Goal: Check status: Check status

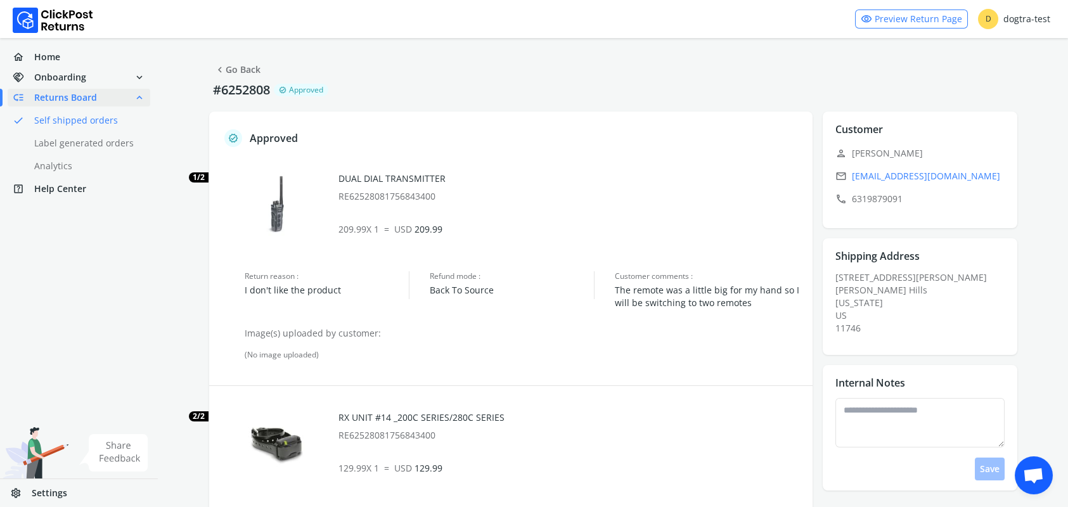
click at [240, 68] on link "chevron_left Go Back" at bounding box center [237, 70] width 46 height 18
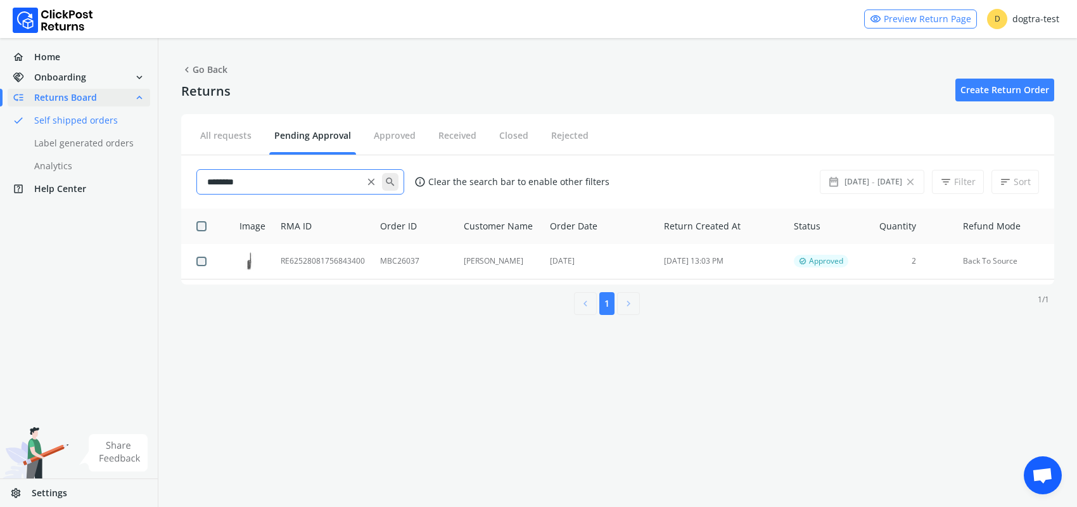
click at [371, 181] on span "close" at bounding box center [371, 182] width 11 height 18
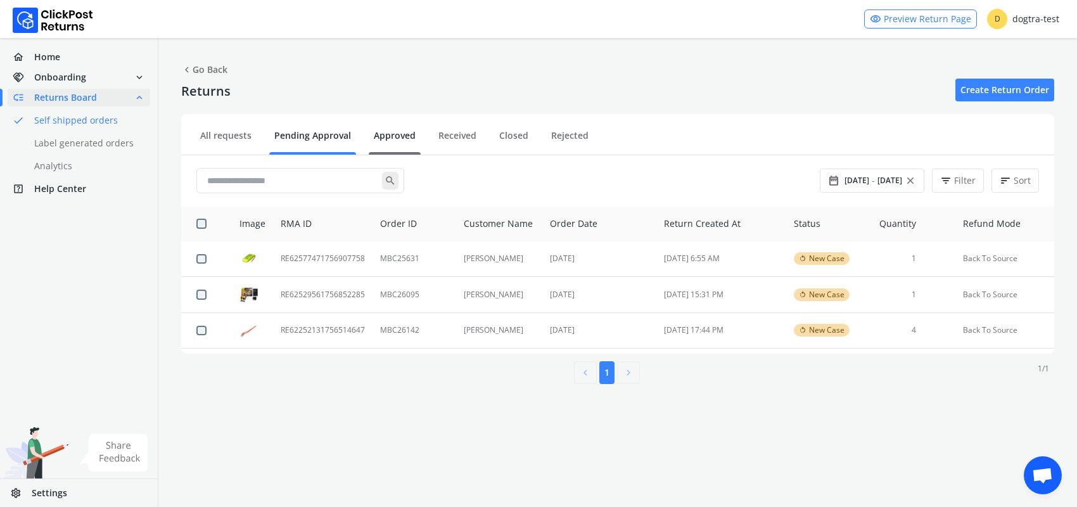
click at [406, 132] on link "Approved" at bounding box center [395, 140] width 52 height 22
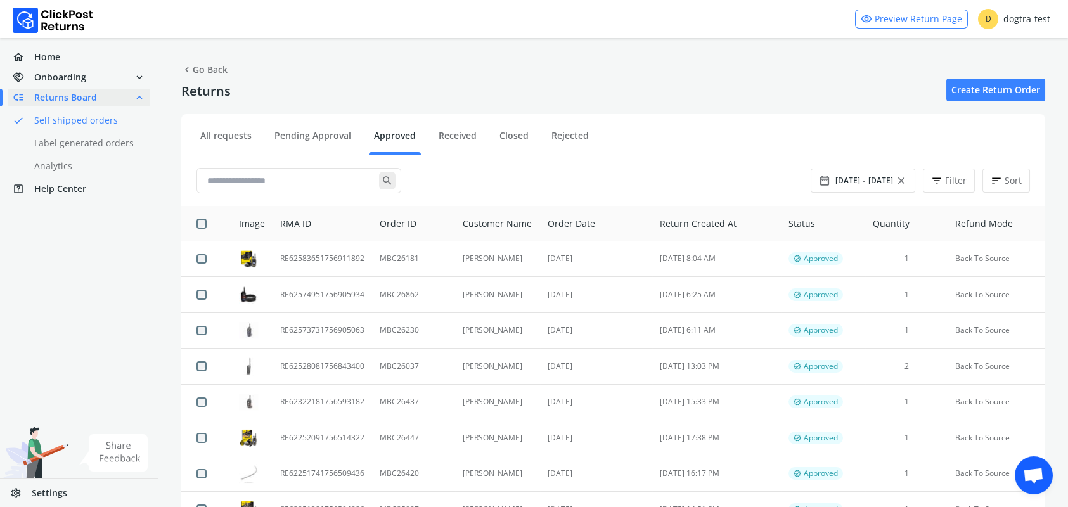
click at [68, 95] on span "Returns Board" at bounding box center [65, 97] width 63 height 13
click at [208, 70] on span "chevron_left Go Back" at bounding box center [204, 70] width 46 height 18
